Goal: Information Seeking & Learning: Learn about a topic

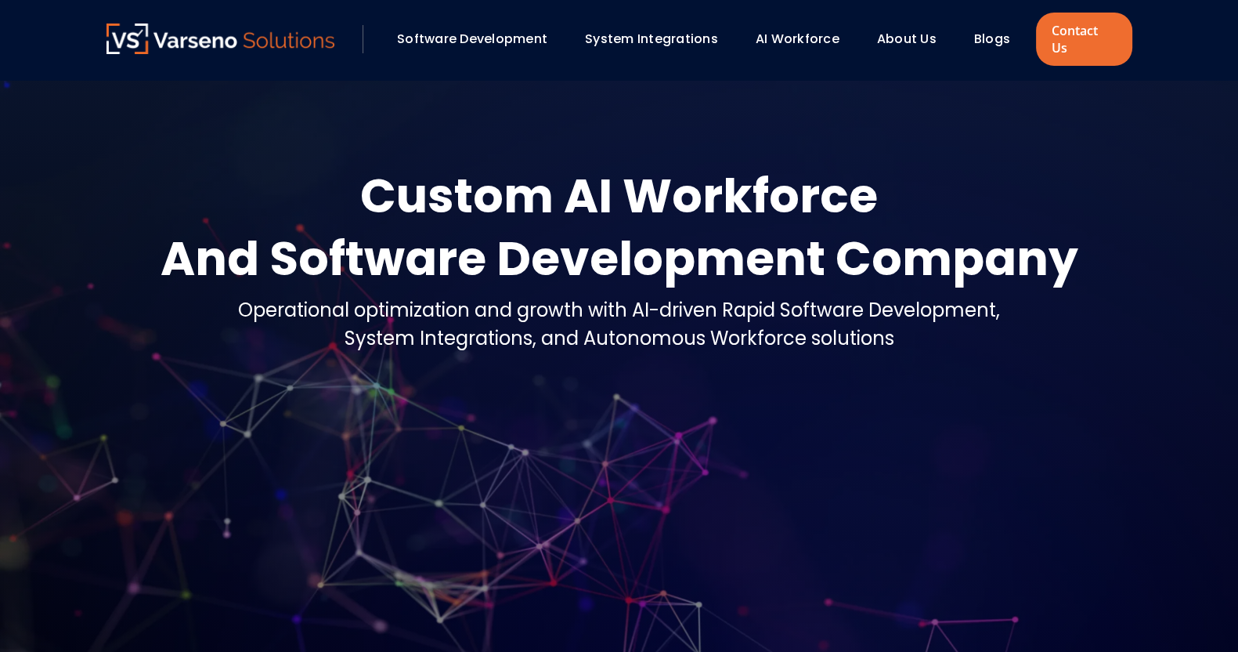
click at [983, 30] on link "Blogs" at bounding box center [992, 39] width 36 height 18
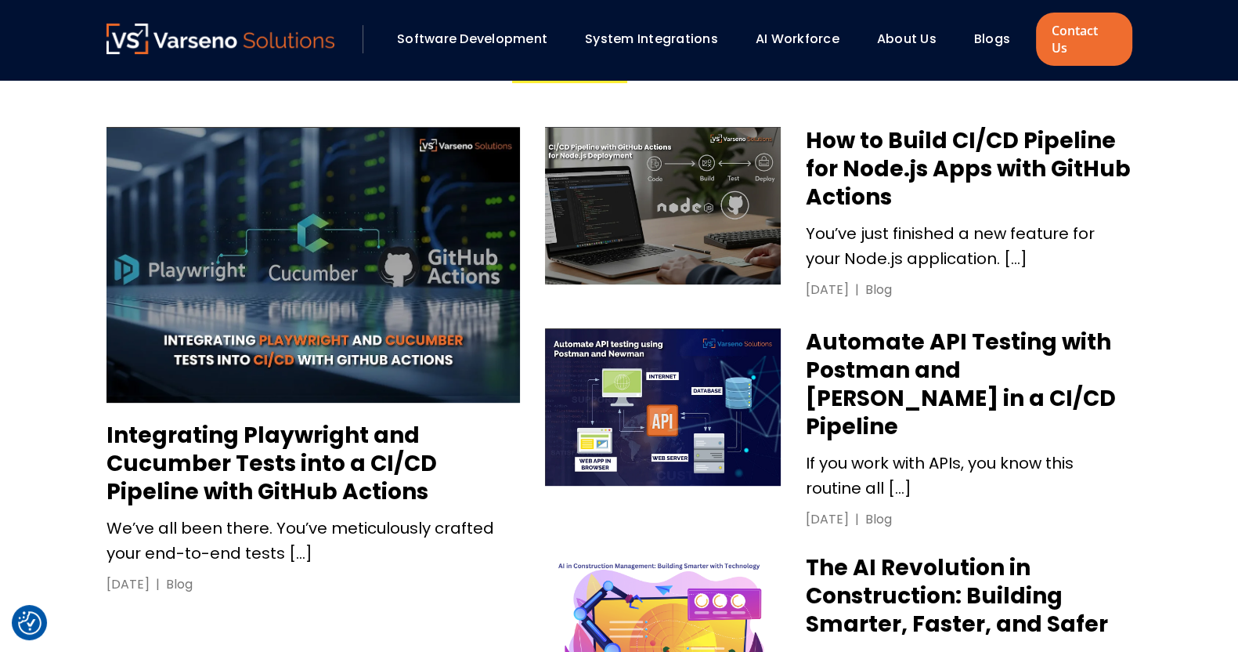
scroll to position [698, 0]
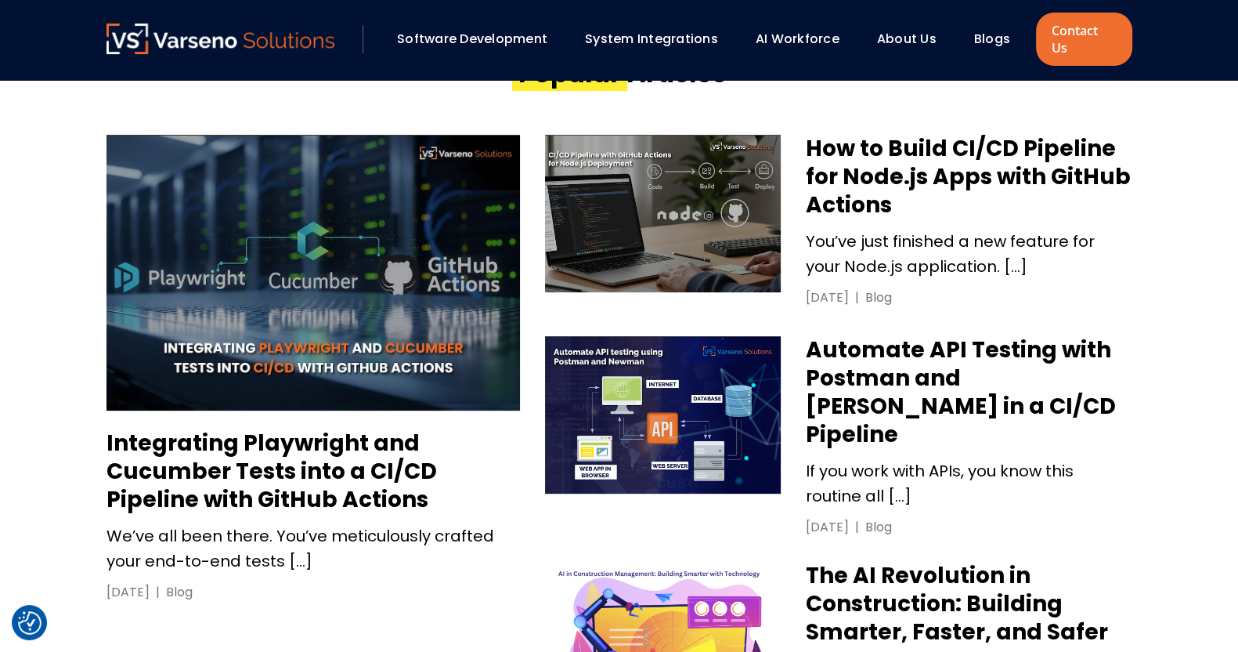
click at [877, 383] on h3 "Automate API Testing with Postman and Newman in a CI/CD Pipeline" at bounding box center [969, 392] width 326 height 113
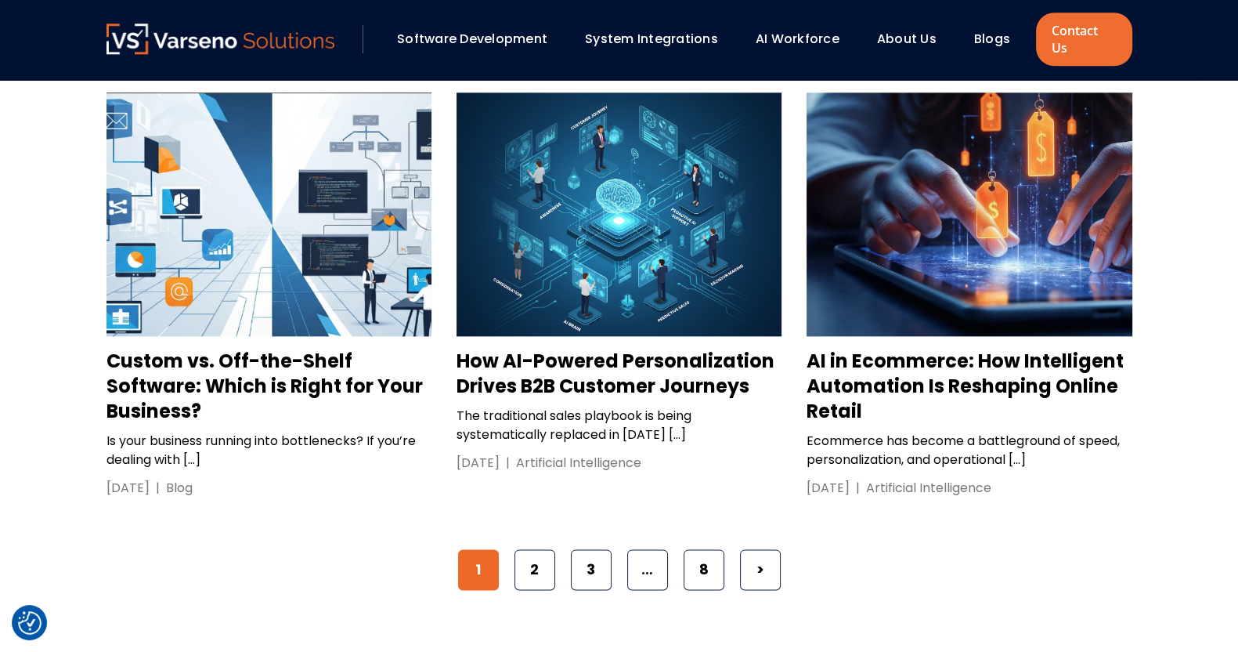
scroll to position [2373, 0]
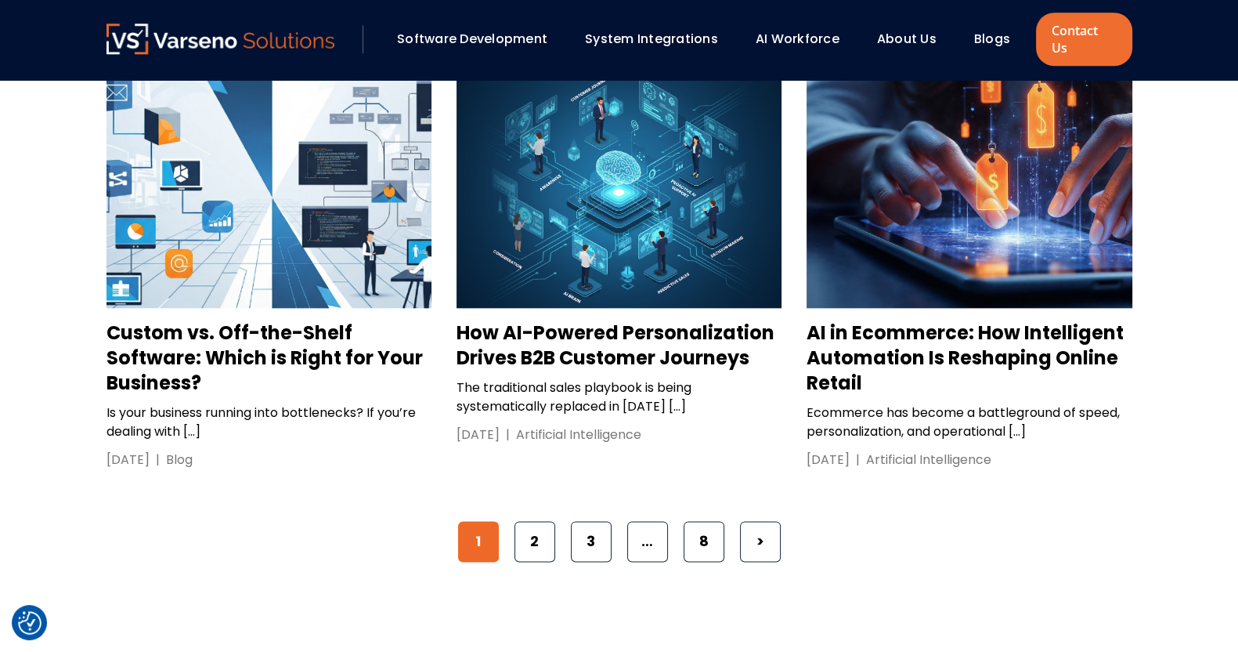
click at [894, 320] on h3 "AI in Ecommerce: How Intelligent Automation Is Reshaping Online Retail" at bounding box center [969, 357] width 325 height 75
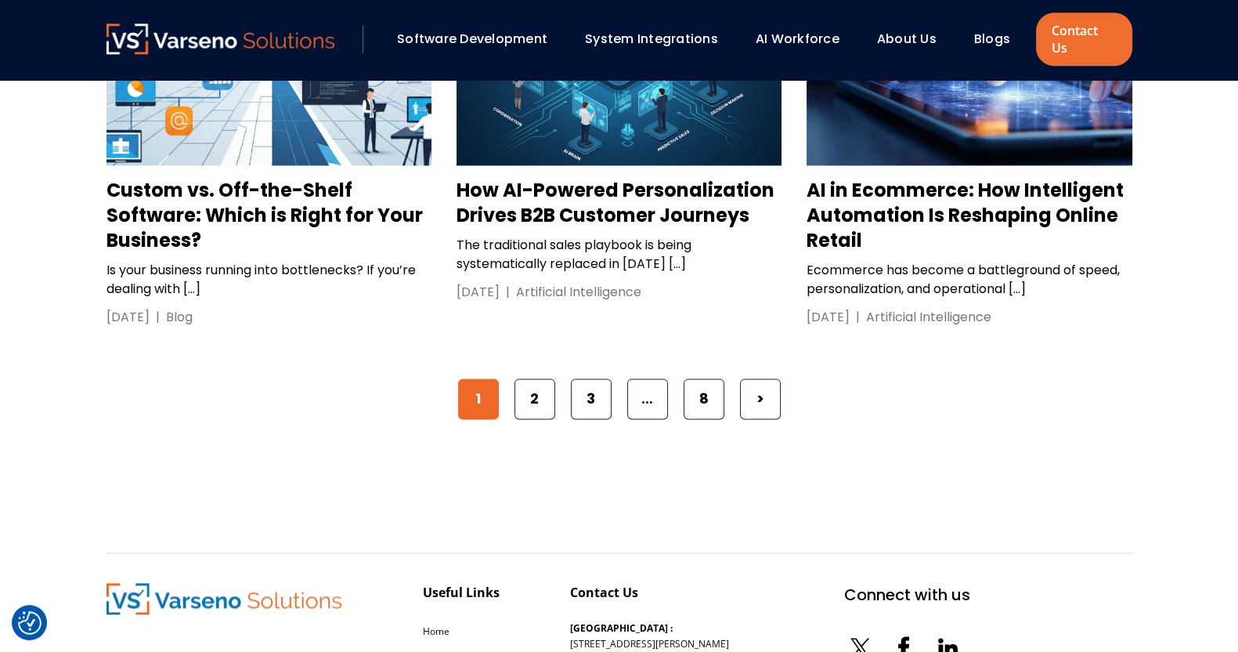
scroll to position [2517, 0]
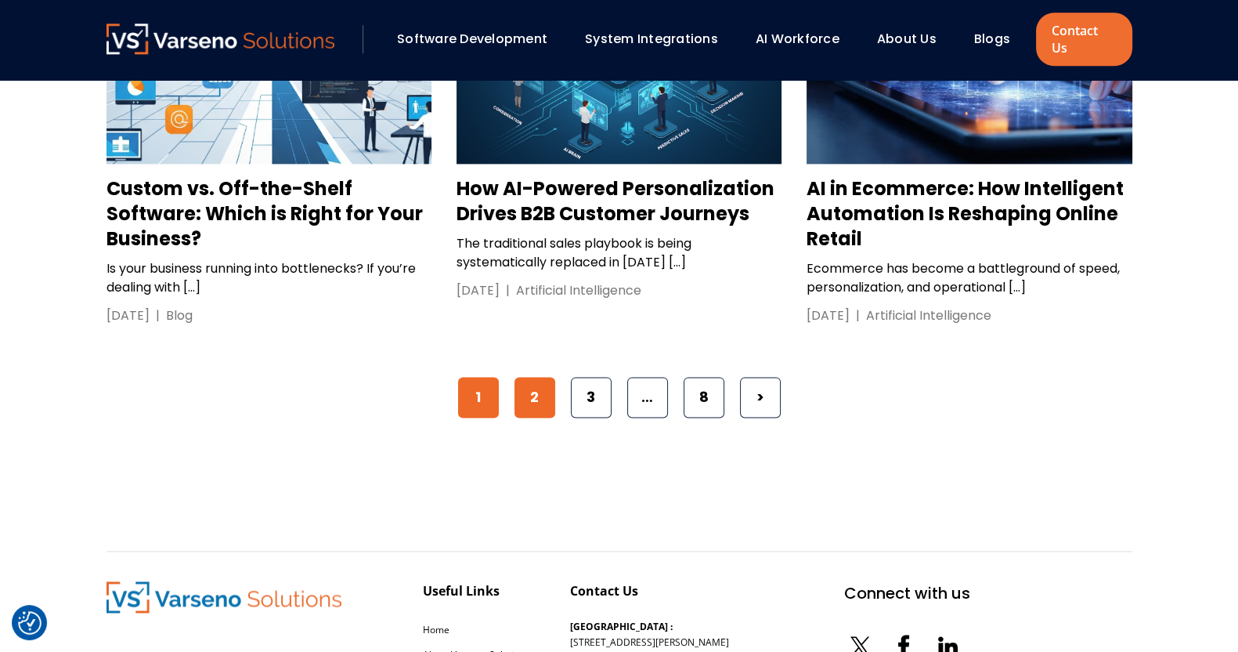
click at [536, 377] on link "2" at bounding box center [535, 397] width 41 height 41
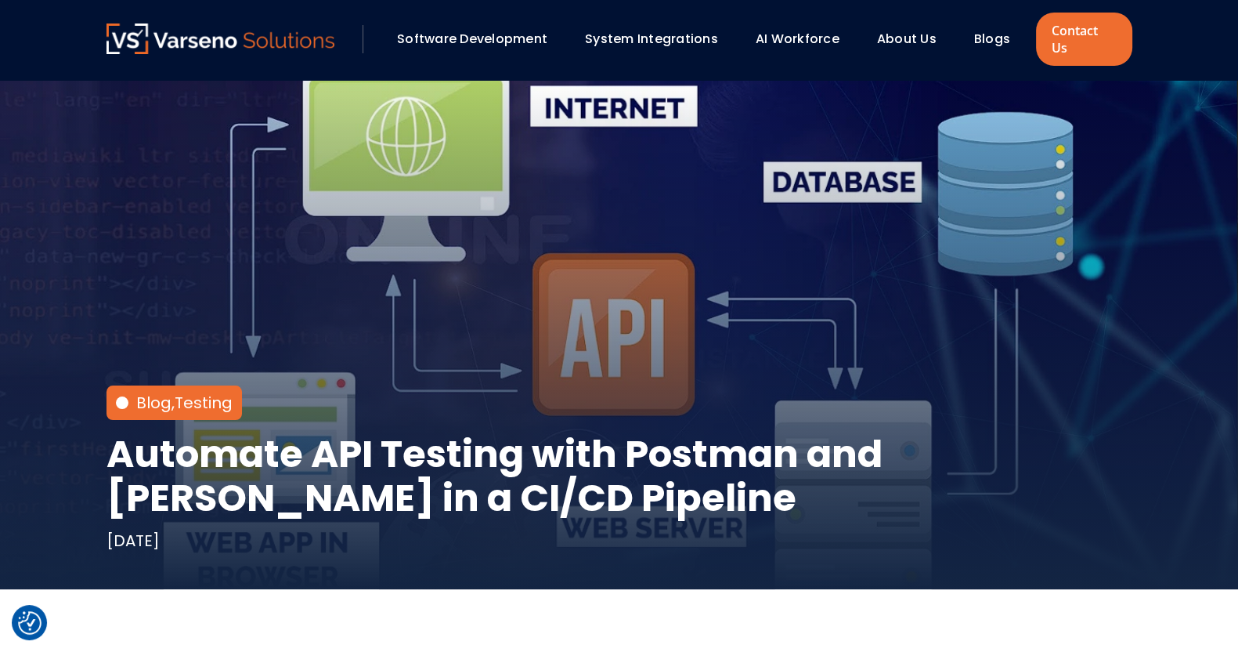
click at [1140, 147] on div "Blog , Testing Automate API Testing with Postman and Newman in a CI/CD Pipeline…" at bounding box center [619, 334] width 1057 height 509
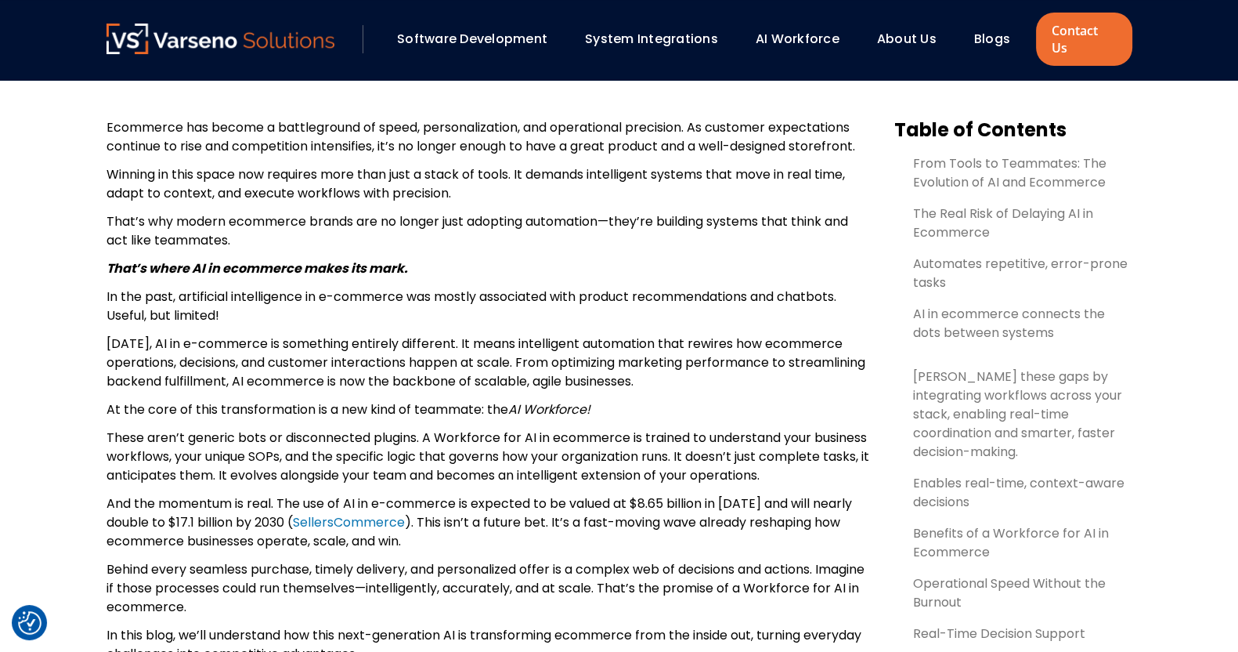
scroll to position [540, 0]
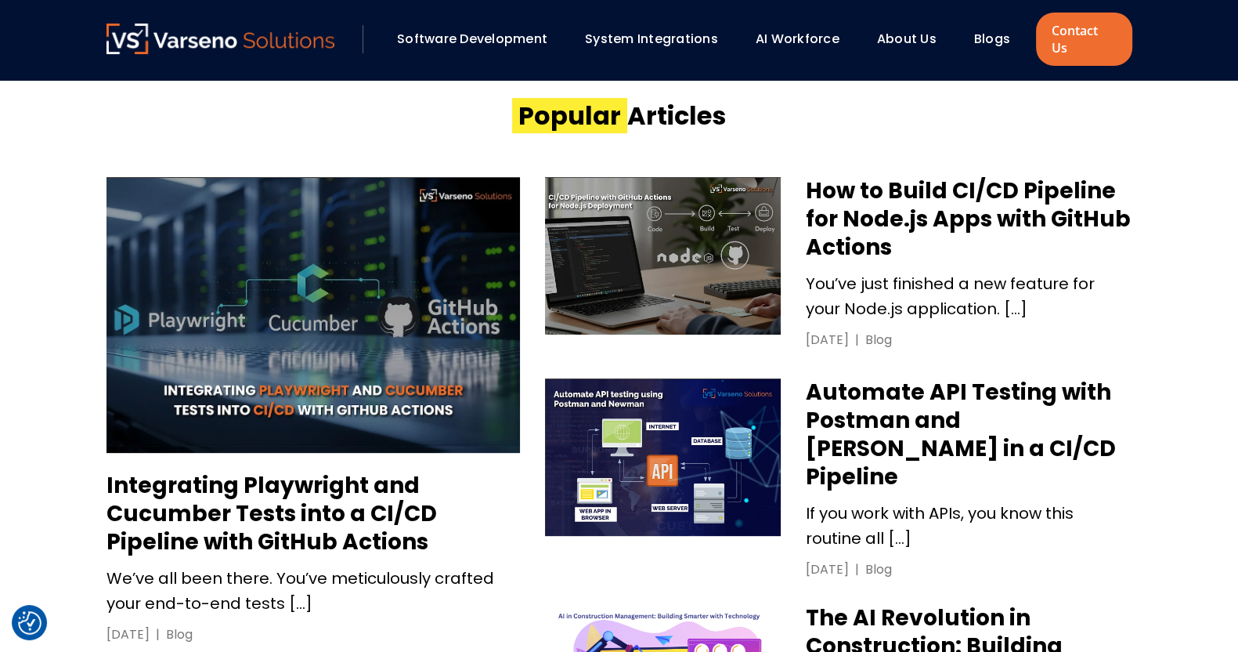
scroll to position [659, 0]
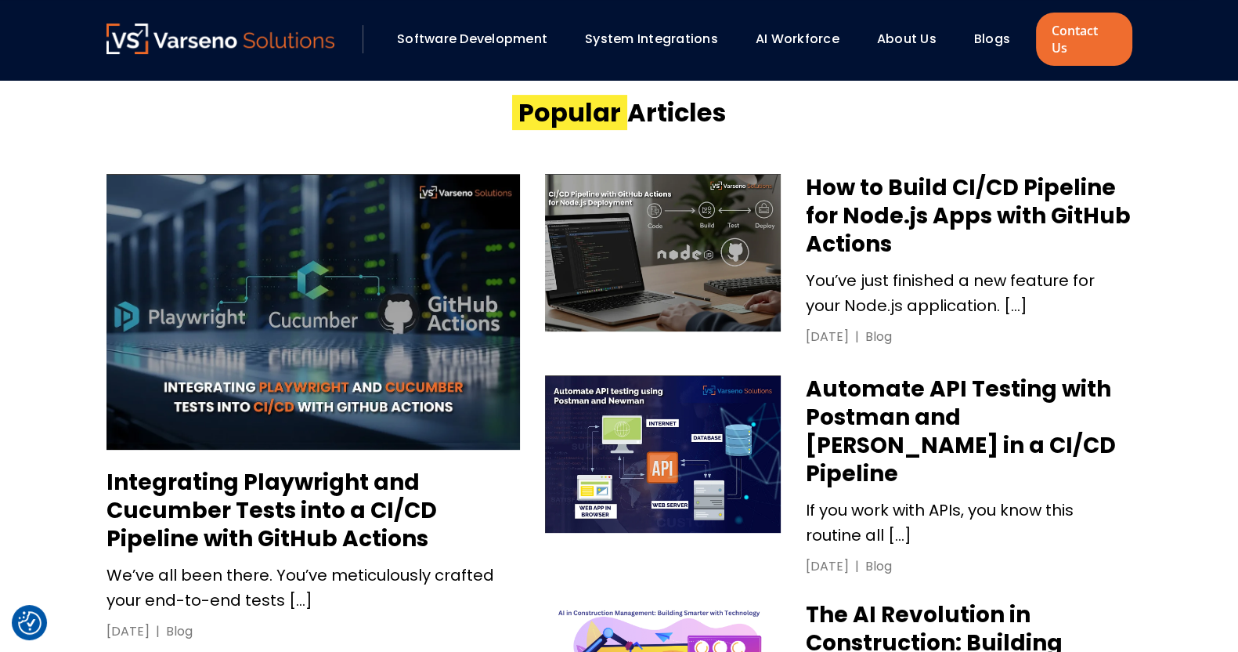
click at [486, 40] on div "Software Development" at bounding box center [479, 39] width 180 height 27
click at [526, 31] on link "Software Development" at bounding box center [472, 39] width 150 height 18
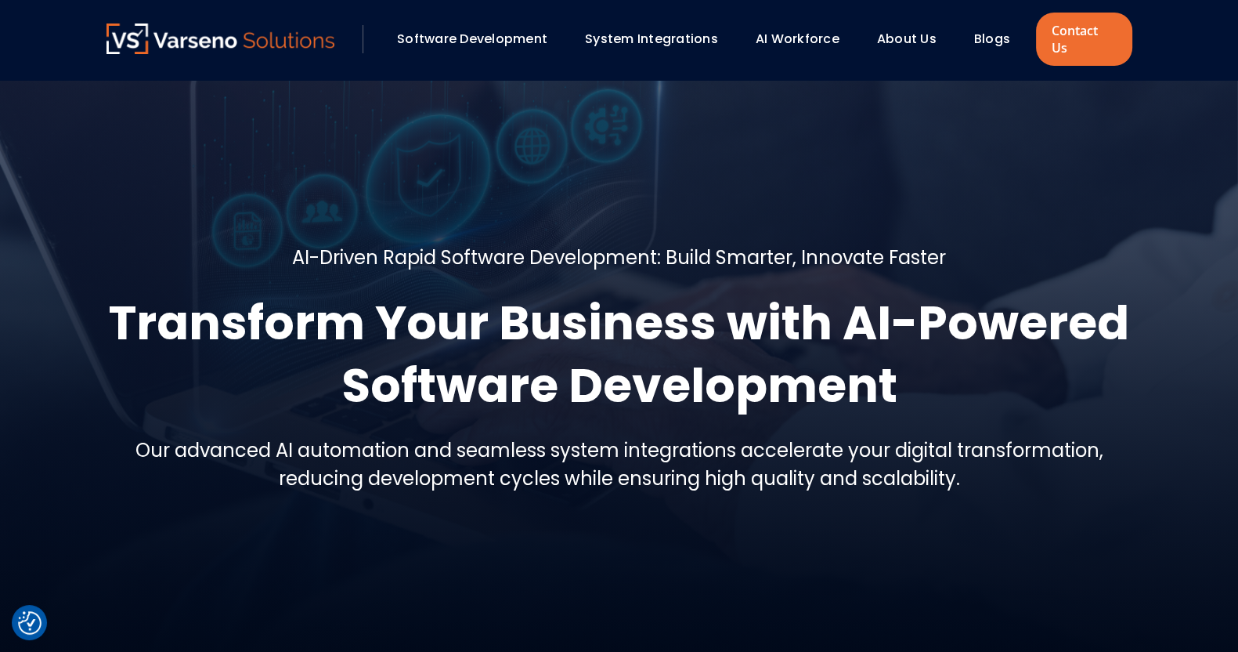
click at [1109, 143] on div at bounding box center [619, 374] width 1238 height 589
click at [674, 193] on div at bounding box center [619, 374] width 1238 height 589
